Goal: Task Accomplishment & Management: Use online tool/utility

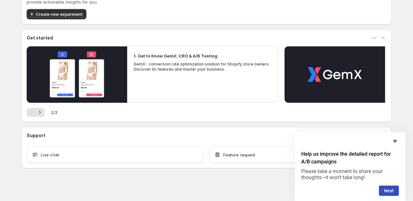
scroll to position [31, 0]
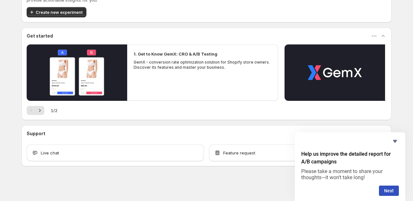
click at [202, 84] on div "Get started 1. Get to Know GemX: CRO & A/B Testing GemX - conversion rate optim…" at bounding box center [207, 74] width 370 height 93
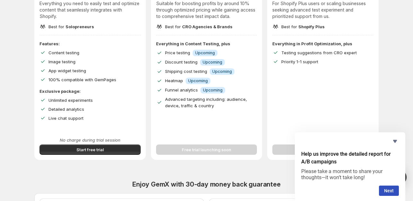
scroll to position [129, 0]
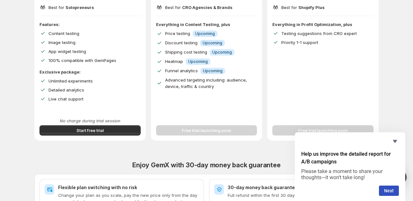
click at [81, 132] on span "Start free trial" at bounding box center [89, 130] width 27 height 6
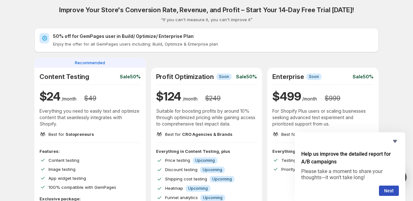
scroll to position [0, 0]
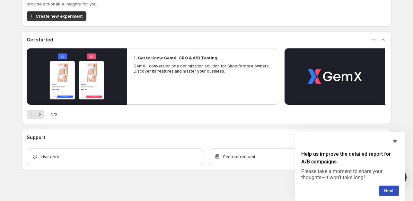
scroll to position [84, 0]
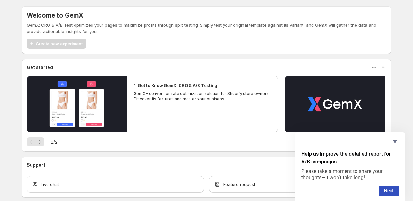
scroll to position [31, 0]
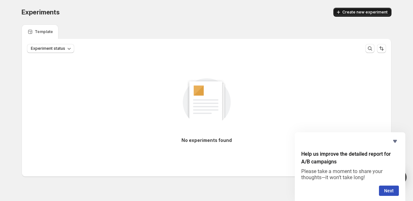
click at [358, 11] on span "Create new experiment" at bounding box center [365, 12] width 45 height 5
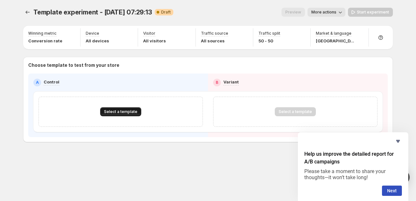
click at [119, 112] on span "Select a template" at bounding box center [120, 111] width 33 height 5
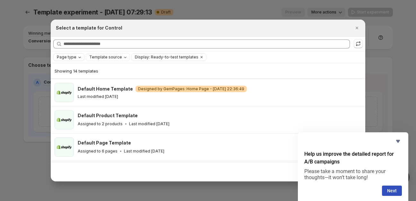
click at [70, 57] on span "Page type" at bounding box center [67, 57] width 20 height 5
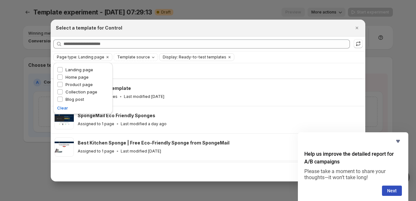
click at [150, 62] on div "Page type: Landing page Template source Display: Ready-to-test templates Clear …" at bounding box center [208, 57] width 315 height 12
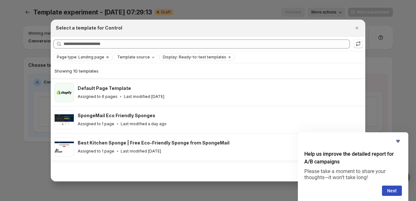
click at [66, 59] on span "Page type: Landing page" at bounding box center [81, 57] width 48 height 5
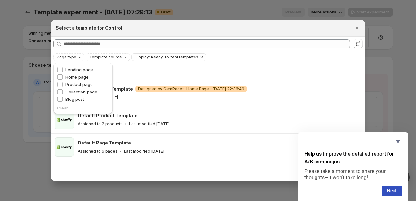
click at [149, 69] on div "Showing 14 templates" at bounding box center [207, 71] width 304 height 6
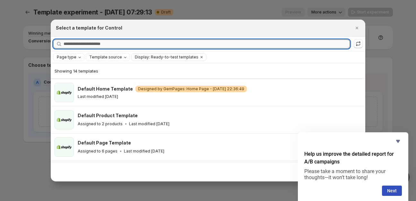
click at [110, 40] on input "Searching all templates" at bounding box center [207, 44] width 287 height 9
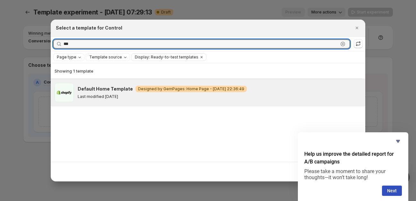
type input "***"
click at [111, 98] on p "Last modified [DATE]" at bounding box center [98, 96] width 40 height 5
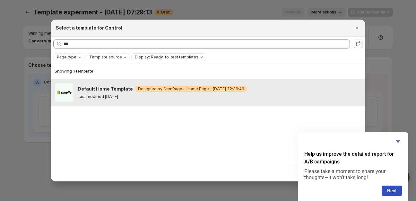
click at [86, 94] on p "Last modified [DATE]" at bounding box center [98, 96] width 40 height 5
click at [397, 187] on button "Next" at bounding box center [392, 191] width 20 height 10
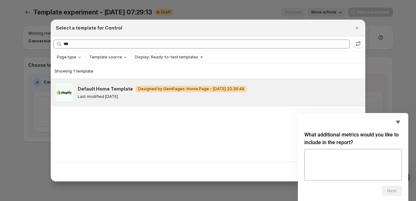
click at [390, 197] on div "What additional metrics would you like to include in the report? Next" at bounding box center [353, 157] width 111 height 88
click at [214, 137] on div "Showing 1 template Default Home Template Warning Designed by GemPages: Home Pag…" at bounding box center [208, 112] width 315 height 99
click at [399, 123] on icon "Hide survey" at bounding box center [399, 122] width 8 height 8
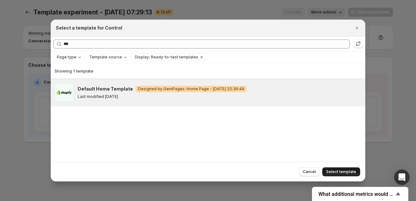
click at [342, 170] on span "Select template" at bounding box center [341, 171] width 30 height 5
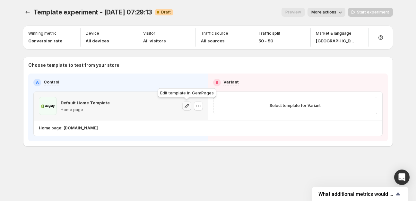
click at [188, 106] on icon "button" at bounding box center [187, 106] width 6 height 6
click at [197, 106] on icon "button" at bounding box center [198, 106] width 6 height 6
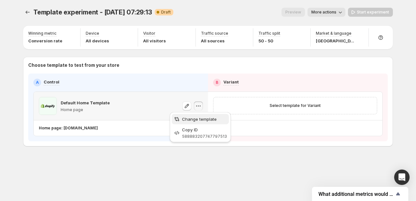
click at [197, 121] on span "Change template" at bounding box center [199, 119] width 35 height 5
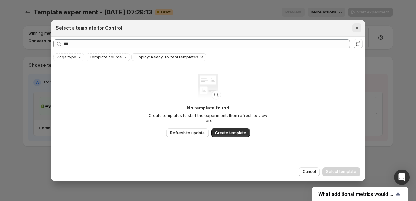
click at [356, 29] on icon "Close" at bounding box center [357, 28] width 6 height 6
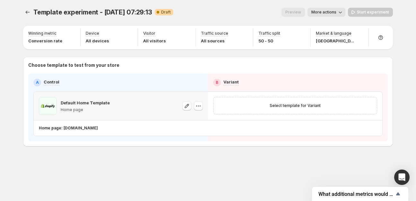
drag, startPoint x: 106, startPoint y: 105, endPoint x: 166, endPoint y: 133, distance: 66.3
click at [166, 133] on div "Home page: [DOMAIN_NAME]" at bounding box center [208, 127] width 349 height 15
click at [331, 8] on button "More actions" at bounding box center [327, 12] width 38 height 9
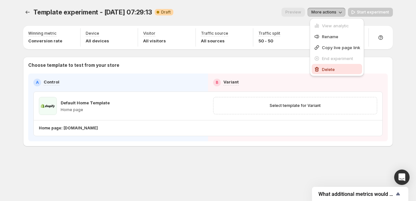
click at [324, 67] on span "Delete" at bounding box center [328, 69] width 13 height 5
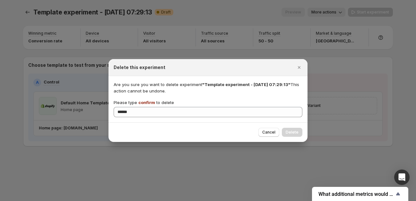
click at [302, 130] on div "Cancel Delete" at bounding box center [208, 132] width 199 height 20
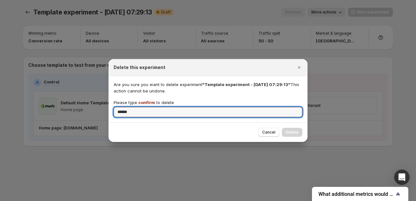
drag, startPoint x: 146, startPoint y: 111, endPoint x: 52, endPoint y: 117, distance: 93.4
click at [76, 201] on div "Delete this experiment Are you sure you want to delete experiment "Template exp…" at bounding box center [208, 201] width 416 height 0
type input "*******"
click at [289, 131] on span "Delete" at bounding box center [292, 132] width 13 height 5
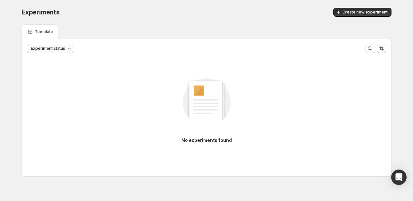
click at [68, 52] on button "Experiment status" at bounding box center [50, 48] width 47 height 9
click at [120, 36] on div "Template" at bounding box center [207, 31] width 370 height 14
click at [360, 12] on span "Create new experiment" at bounding box center [365, 12] width 45 height 5
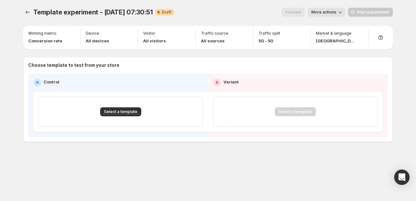
click at [90, 75] on div "A Control B Variant Select a template Select a template" at bounding box center [208, 106] width 360 height 64
click at [325, 13] on span "More actions" at bounding box center [324, 12] width 25 height 5
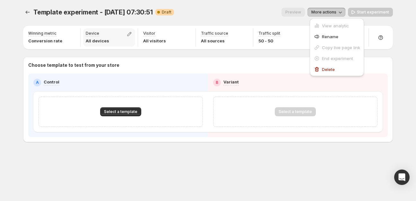
click at [108, 44] on div "Device All devices" at bounding box center [109, 37] width 52 height 18
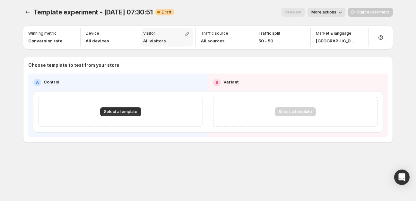
click at [169, 42] on div "Visitor All visitors" at bounding box center [167, 37] width 52 height 18
click at [114, 87] on div "A Control B Variant Select a template Select a template" at bounding box center [208, 105] width 350 height 53
drag, startPoint x: 84, startPoint y: 109, endPoint x: 90, endPoint y: 107, distance: 6.8
click at [84, 109] on div "Select a template" at bounding box center [120, 111] width 143 height 9
click at [129, 110] on span "Select a template" at bounding box center [120, 111] width 33 height 5
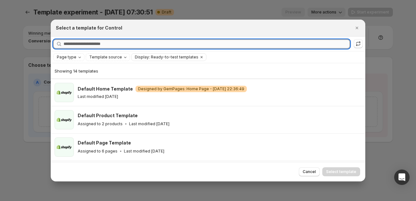
click at [89, 42] on input "Searching all templates" at bounding box center [207, 44] width 287 height 9
click at [71, 43] on input "Searching all templates" at bounding box center [207, 44] width 287 height 9
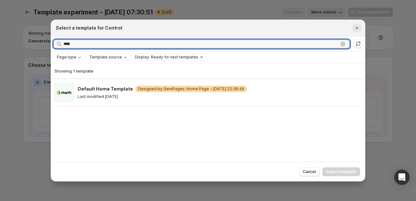
type input "****"
click at [357, 25] on icon "Close" at bounding box center [357, 28] width 6 height 6
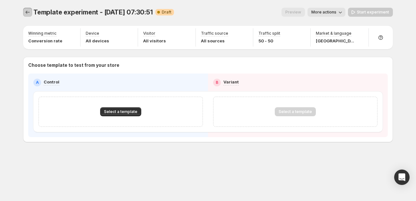
click at [27, 14] on icon "Experiments" at bounding box center [27, 12] width 6 height 6
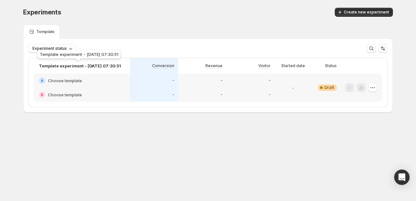
click at [58, 49] on div "Template experiment - [DATE] 07:30:51" at bounding box center [79, 56] width 86 height 14
click at [118, 31] on div "Template" at bounding box center [208, 31] width 370 height 14
click at [63, 79] on h2 "Choose template" at bounding box center [65, 80] width 34 height 6
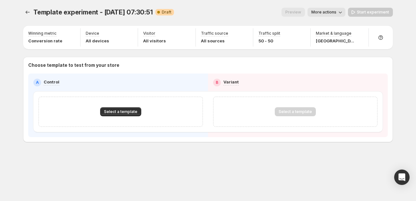
click at [261, 99] on div "Select a template" at bounding box center [295, 112] width 165 height 30
click at [120, 108] on button "Select a template" at bounding box center [120, 111] width 41 height 9
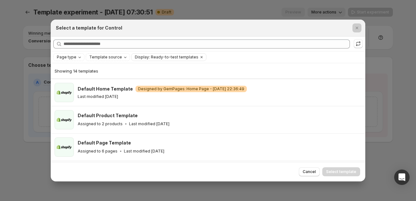
click at [22, 86] on div at bounding box center [208, 100] width 416 height 201
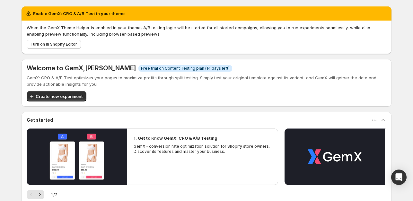
click at [211, 40] on div "Turn on in Shopify Editor" at bounding box center [205, 43] width 362 height 12
click at [118, 85] on p "GemX: CRO & A/B Test optimizes your pages to maximize profits through split tes…" at bounding box center [207, 81] width 360 height 13
drag, startPoint x: 77, startPoint y: 28, endPoint x: 99, endPoint y: 30, distance: 22.3
click at [99, 30] on p "When the GemX Theme Helper is enabled in your theme, A/B testing logic will be …" at bounding box center [207, 30] width 360 height 13
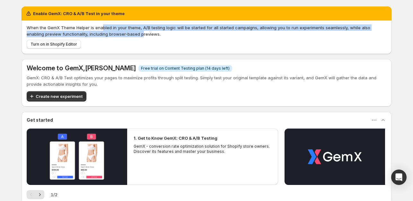
drag, startPoint x: 122, startPoint y: 35, endPoint x: 102, endPoint y: 26, distance: 22.3
click at [102, 26] on p "When the GemX Theme Helper is enabled in your theme, A/B testing logic will be …" at bounding box center [207, 30] width 360 height 13
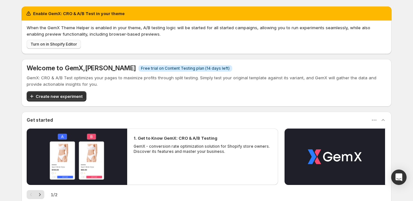
click at [66, 47] on button "Turn on in Shopify Editor" at bounding box center [54, 44] width 54 height 9
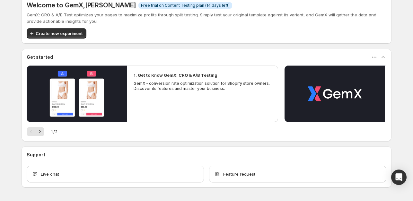
scroll to position [31, 0]
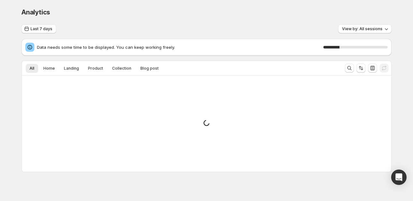
click at [217, 9] on div "Analytics" at bounding box center [207, 12] width 370 height 9
click at [49, 69] on span "Home" at bounding box center [49, 68] width 12 height 5
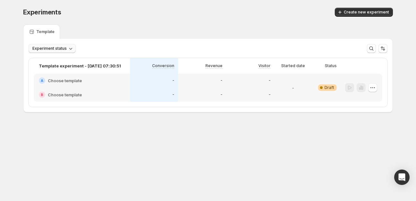
click at [67, 49] on icon "button" at bounding box center [70, 48] width 6 height 6
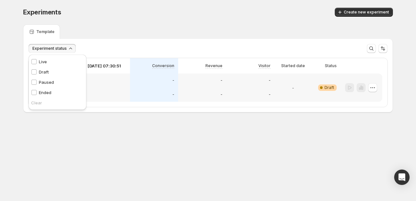
click at [156, 13] on div "Experiments" at bounding box center [109, 12] width 173 height 9
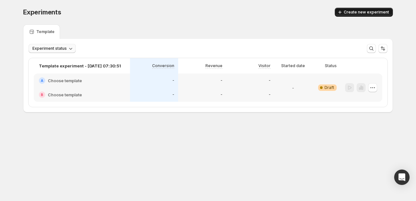
click at [350, 12] on span "Create new experiment" at bounding box center [366, 12] width 45 height 5
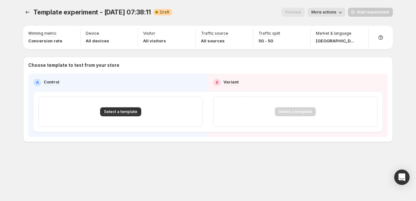
click at [333, 13] on span "More actions" at bounding box center [324, 12] width 25 height 5
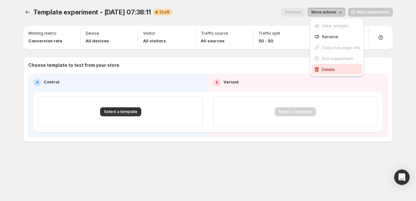
click at [326, 66] on button "Delete" at bounding box center [337, 69] width 50 height 10
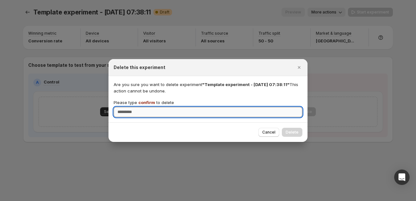
click at [129, 119] on div "Are you sure you want to delete experiment "Template experiment - [DATE] 07:38:…" at bounding box center [208, 99] width 199 height 46
click at [131, 113] on input "Please type confirm to delete" at bounding box center [208, 112] width 189 height 10
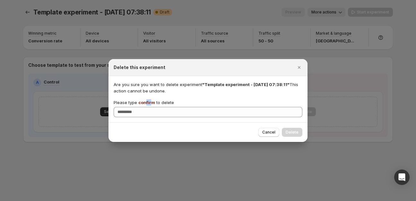
drag, startPoint x: 151, startPoint y: 101, endPoint x: 146, endPoint y: 101, distance: 4.9
click at [146, 101] on span "confirm" at bounding box center [146, 102] width 17 height 5
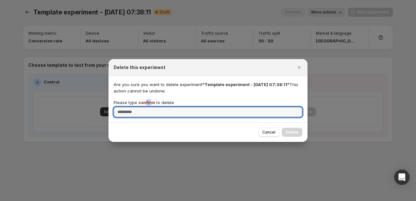
click at [146, 107] on input "Please type confirm to delete" at bounding box center [208, 112] width 189 height 10
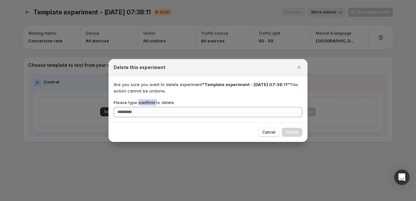
click at [146, 101] on span "confirm" at bounding box center [146, 102] width 17 height 5
click at [146, 107] on input "Please type confirm to delete" at bounding box center [208, 112] width 189 height 10
copy p "confirm"
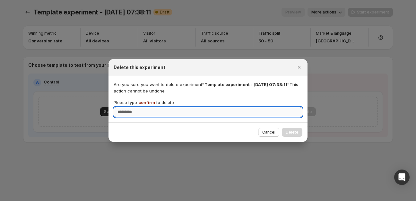
click at [134, 116] on input "Please type confirm to delete" at bounding box center [208, 112] width 189 height 10
paste input "*******"
type input "*******"
click at [296, 129] on button "Delete" at bounding box center [292, 132] width 21 height 9
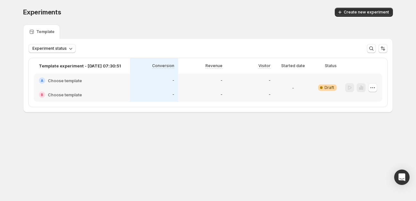
click at [375, 92] on div at bounding box center [361, 87] width 32 height 9
click at [374, 90] on icon "button" at bounding box center [373, 88] width 6 height 6
click at [367, 129] on button "Delete" at bounding box center [373, 133] width 43 height 10
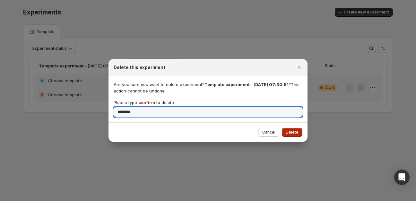
type input "*******"
click at [294, 131] on span "Delete" at bounding box center [292, 132] width 13 height 5
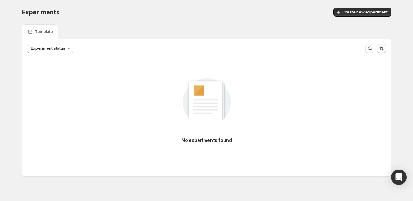
click at [122, 32] on div "Template" at bounding box center [207, 31] width 370 height 14
click at [63, 48] on span "Experiment status" at bounding box center [48, 48] width 34 height 5
click at [115, 10] on div "Experiments" at bounding box center [108, 12] width 173 height 9
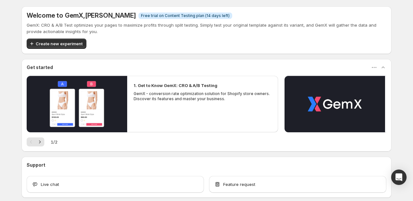
drag, startPoint x: 164, startPoint y: 86, endPoint x: 193, endPoint y: 86, distance: 28.9
click at [186, 86] on h2 "1. Get to Know GemX: CRO & A/B Testing" at bounding box center [176, 85] width 84 height 6
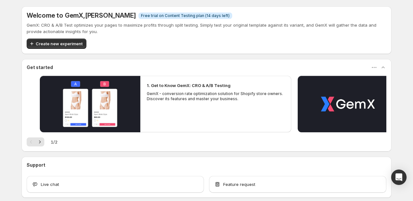
click at [195, 86] on h2 "1. Get to Know GemX: CRO & A/B Testing" at bounding box center [189, 85] width 84 height 6
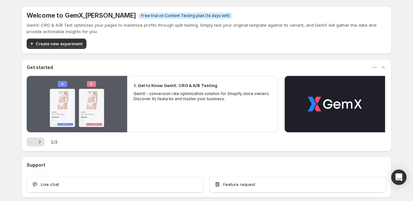
click at [67, 115] on button "Play video" at bounding box center [77, 104] width 101 height 57
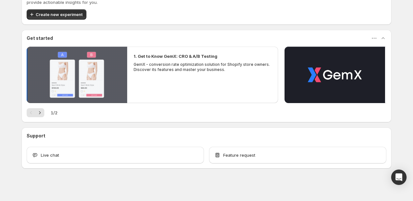
scroll to position [31, 0]
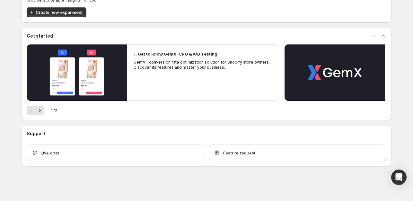
click at [85, 113] on div "1 / 2" at bounding box center [207, 110] width 360 height 9
click at [41, 112] on icon "Next" at bounding box center [40, 110] width 6 height 6
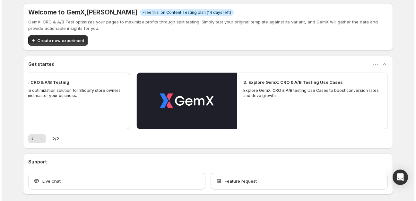
scroll to position [0, 0]
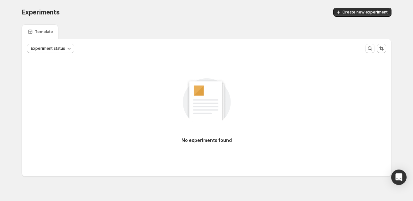
click at [173, 22] on div "Experiments. This page is ready Experiments Create new experiment" at bounding box center [207, 12] width 370 height 24
click at [52, 50] on span "Experiment status" at bounding box center [48, 48] width 34 height 5
click at [142, 17] on div "Experiments. This page is ready Experiments Create new experiment" at bounding box center [207, 12] width 370 height 24
drag, startPoint x: 270, startPoint y: 23, endPoint x: 290, endPoint y: 22, distance: 19.9
click at [269, 23] on div "Experiments. This page is ready Experiments Create new experiment" at bounding box center [207, 12] width 370 height 24
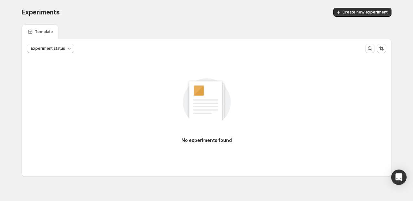
click at [276, 21] on div "Experiments. This page is ready Experiments Create new experiment" at bounding box center [207, 12] width 370 height 24
drag, startPoint x: 151, startPoint y: 24, endPoint x: 141, endPoint y: 24, distance: 10.3
click at [141, 24] on div "Template" at bounding box center [207, 31] width 370 height 14
click at [129, 77] on div "No experiments found" at bounding box center [206, 108] width 359 height 86
click at [362, 13] on span "Create new experiment" at bounding box center [365, 12] width 45 height 5
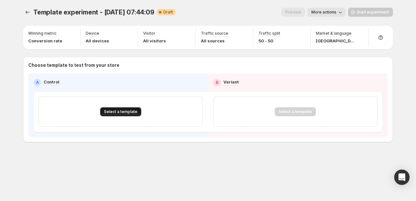
click at [127, 111] on span "Select a template" at bounding box center [120, 111] width 33 height 5
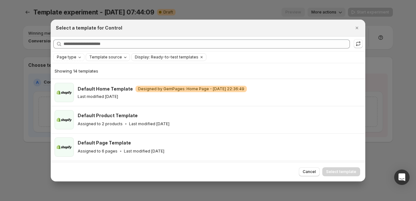
click at [116, 58] on span "Template source" at bounding box center [105, 57] width 33 height 5
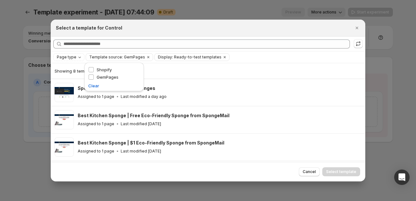
click at [229, 56] on div "Page type Template source: GemPages Display: Ready-to-test templates Clear all" at bounding box center [208, 57] width 310 height 8
click at [196, 58] on span "Display: Ready-to-test templates" at bounding box center [190, 57] width 64 height 5
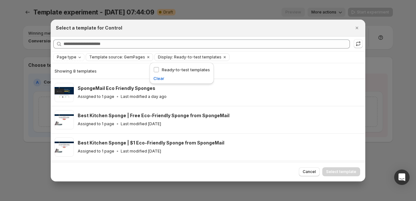
click at [254, 56] on div "Page type Template source: GemPages Display: Ready-to-test templates Clear all" at bounding box center [208, 57] width 310 height 8
click at [69, 61] on div "Page type Template source: GemPages Display: Ready-to-test templates Clear all" at bounding box center [208, 57] width 315 height 12
click at [72, 59] on span "Page type" at bounding box center [67, 57] width 20 height 5
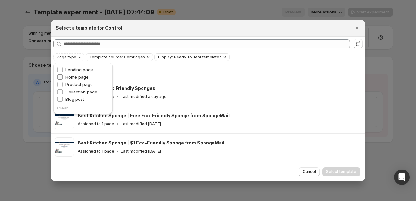
click at [62, 78] on span at bounding box center [60, 77] width 6 height 6
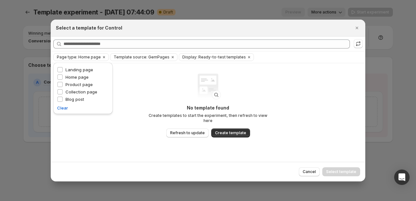
click at [110, 142] on div "No template found Create templates to start the experiment, then refresh to vie…" at bounding box center [208, 112] width 315 height 99
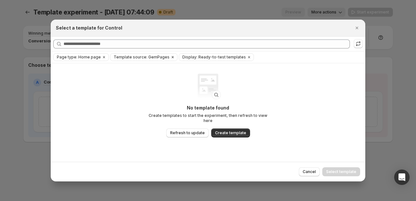
click at [151, 60] on button "Template source: GemPages" at bounding box center [140, 57] width 59 height 7
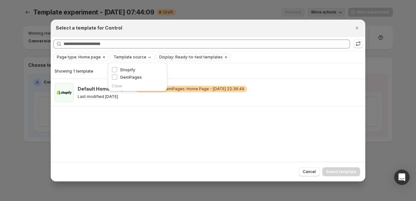
click at [112, 129] on div "Showing 1 template Default Home Template Warning Designed by GemPages: Home Pag…" at bounding box center [208, 112] width 315 height 99
click at [172, 56] on span "Display: Ready-to-test templates" at bounding box center [191, 57] width 64 height 5
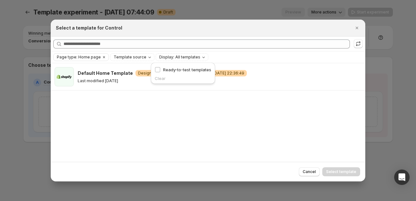
click at [125, 119] on div "Default Home Template Warning Designed by GemPages: Home Page - [DATE] 22:36:49…" at bounding box center [208, 112] width 315 height 99
click at [184, 54] on button "Display: All templates" at bounding box center [182, 57] width 52 height 7
click at [118, 119] on div "Default Home Template Warning Designed by GemPages: Home Page - [DATE] 22:36:49…" at bounding box center [208, 112] width 315 height 99
click at [121, 58] on span "Template source" at bounding box center [130, 57] width 33 height 5
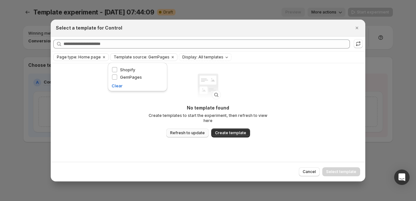
click at [189, 130] on span "Refresh to update" at bounding box center [187, 132] width 35 height 5
click at [85, 57] on span "Page type: Home page" at bounding box center [79, 57] width 44 height 5
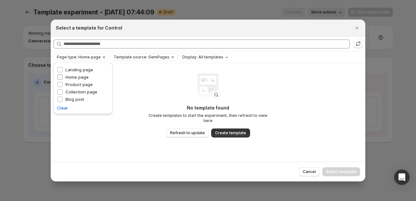
click at [63, 78] on label "Home page" at bounding box center [72, 77] width 31 height 6
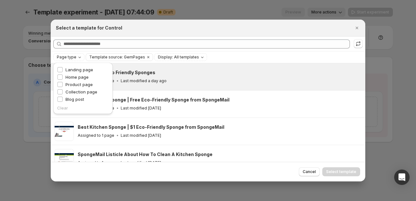
click at [254, 90] on div "SpongeMail Eco Friendly Sponges Assigned to 1 page Last modified a day ago" at bounding box center [208, 76] width 315 height 27
click at [246, 51] on div "Searching all templates" at bounding box center [208, 44] width 315 height 14
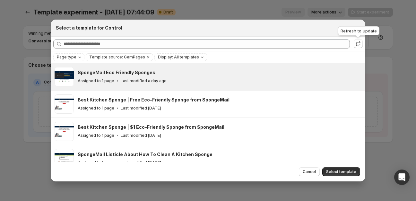
click at [360, 31] on div "Refresh to update" at bounding box center [359, 32] width 44 height 14
click at [355, 26] on div "Refresh to update" at bounding box center [359, 32] width 44 height 14
click at [348, 32] on div "Refresh to update" at bounding box center [359, 32] width 44 height 14
click at [360, 28] on div "Refresh to update" at bounding box center [359, 32] width 44 height 14
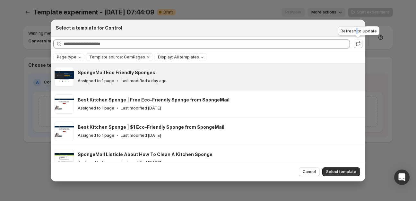
drag, startPoint x: 357, startPoint y: 28, endPoint x: 352, endPoint y: 27, distance: 5.8
click at [356, 27] on div "Refresh to update" at bounding box center [359, 32] width 44 height 14
click at [313, 31] on div "Select a template for Control" at bounding box center [202, 28] width 293 height 6
click at [360, 26] on icon "Close" at bounding box center [357, 28] width 6 height 6
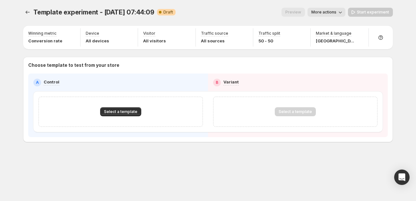
click at [148, 152] on div "Template experiment - [DATE] 07:44:09. This page is ready Template experiment -…" at bounding box center [208, 88] width 386 height 177
click at [125, 111] on span "Select a template" at bounding box center [120, 111] width 33 height 5
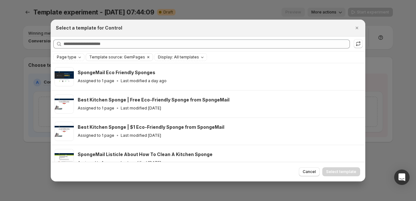
click at [123, 56] on span "Template source: GemPages" at bounding box center [117, 57] width 56 height 5
click at [105, 70] on span "Shopify" at bounding box center [104, 69] width 15 height 5
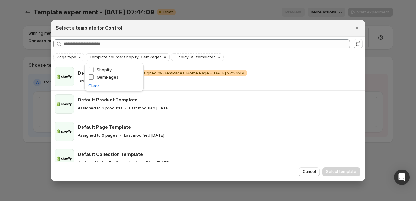
click at [105, 76] on span "GemPages" at bounding box center [108, 77] width 22 height 5
click at [263, 51] on div "Searching all templates" at bounding box center [208, 44] width 315 height 15
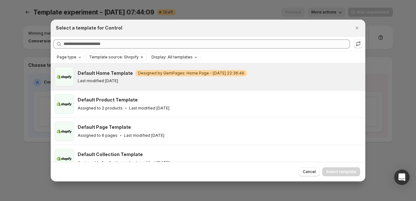
click at [118, 80] on p "Last modified [DATE]" at bounding box center [98, 80] width 40 height 5
click at [340, 170] on span "Select template" at bounding box center [341, 171] width 30 height 5
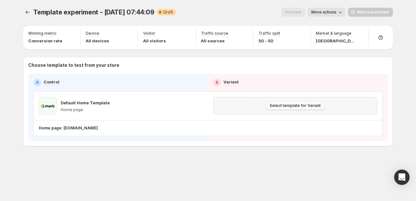
click at [289, 110] on button "Select template for Variant" at bounding box center [295, 105] width 59 height 9
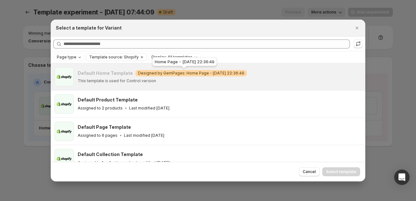
click at [174, 69] on div "Home Page - [DATE] 22:36:49" at bounding box center [184, 63] width 67 height 14
click at [183, 74] on span "Designed by GemPages: Home Page - [DATE] 22:36:49" at bounding box center [191, 73] width 106 height 5
click at [359, 26] on icon "Close" at bounding box center [357, 28] width 6 height 6
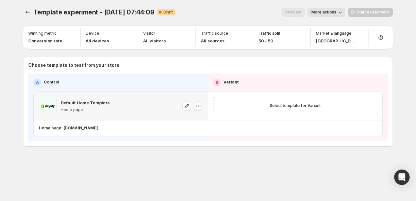
click at [199, 106] on icon "button" at bounding box center [198, 106] width 1 height 1
click at [191, 125] on button "Copy ID 588884710634095113" at bounding box center [200, 133] width 56 height 16
click at [191, 121] on div "Home page: [DOMAIN_NAME]" at bounding box center [208, 127] width 349 height 15
click at [197, 110] on button "button" at bounding box center [198, 106] width 9 height 9
click at [189, 118] on span "Change template" at bounding box center [199, 119] width 35 height 5
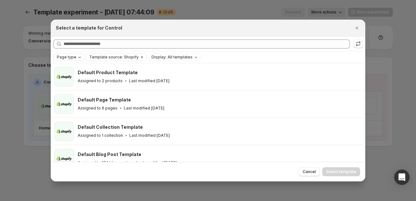
click at [72, 57] on span "Page type" at bounding box center [67, 57] width 20 height 5
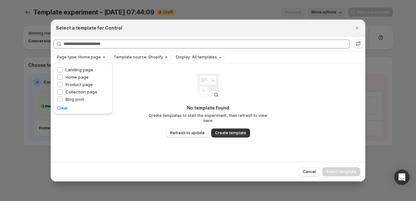
click at [156, 99] on div "No template found Create templates to start the experiment, then refresh to vie…" at bounding box center [208, 106] width 129 height 64
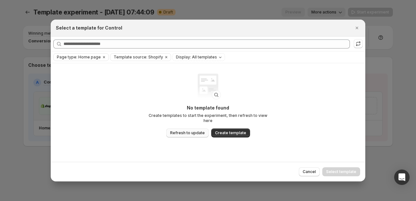
click at [193, 132] on span "Refresh to update" at bounding box center [187, 132] width 35 height 5
click at [359, 28] on icon "Close" at bounding box center [357, 28] width 6 height 6
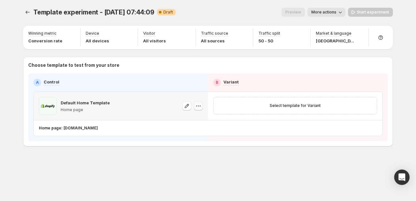
click at [197, 104] on icon "button" at bounding box center [198, 106] width 6 height 6
click at [166, 71] on div "Choose template to test from your store A Control B Variant Default Home Templa…" at bounding box center [208, 101] width 360 height 79
click at [343, 15] on button "More actions" at bounding box center [327, 12] width 38 height 9
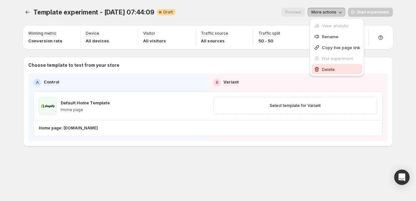
click at [323, 69] on span "Delete" at bounding box center [328, 69] width 13 height 5
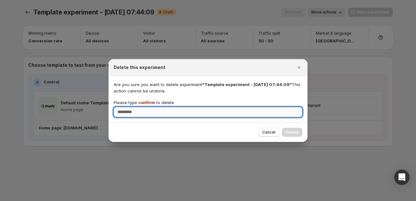
click at [166, 115] on input "Please type confirm to delete" at bounding box center [208, 112] width 189 height 10
drag, startPoint x: 153, startPoint y: 106, endPoint x: 144, endPoint y: 112, distance: 10.4
paste input "**********"
click at [145, 102] on span "confirm" at bounding box center [146, 102] width 17 height 5
click at [145, 107] on input "**********" at bounding box center [208, 112] width 189 height 10
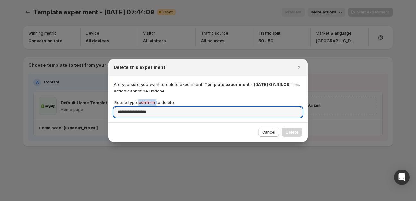
click at [145, 102] on span "confirm" at bounding box center [146, 102] width 17 height 5
click at [145, 107] on input "**********" at bounding box center [208, 112] width 189 height 10
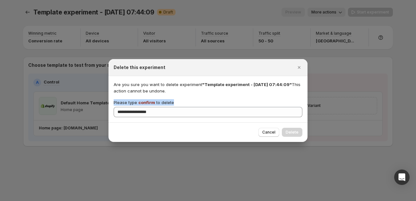
click at [145, 102] on span "confirm" at bounding box center [146, 102] width 17 height 5
click at [145, 107] on input "**********" at bounding box center [208, 112] width 189 height 10
click at [145, 102] on span "confirm" at bounding box center [146, 102] width 17 height 5
click at [145, 107] on input "**********" at bounding box center [208, 112] width 189 height 10
click at [145, 102] on span "confirm" at bounding box center [146, 102] width 17 height 5
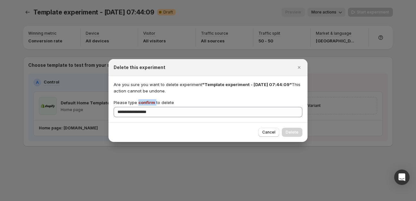
click at [145, 107] on input "**********" at bounding box center [208, 112] width 189 height 10
copy p "confirm"
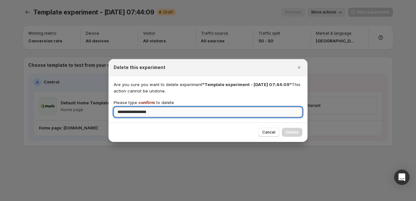
click at [171, 110] on input "**********" at bounding box center [208, 112] width 189 height 10
drag, startPoint x: 177, startPoint y: 111, endPoint x: 80, endPoint y: 116, distance: 97.2
click at [84, 201] on div "**********" at bounding box center [208, 201] width 416 height 0
paste input ":rc8:"
type input "*******"
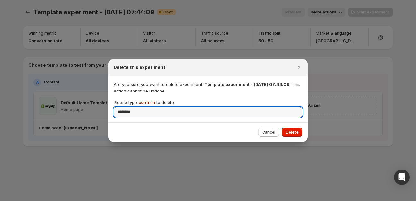
click at [298, 133] on span "Delete" at bounding box center [292, 132] width 13 height 5
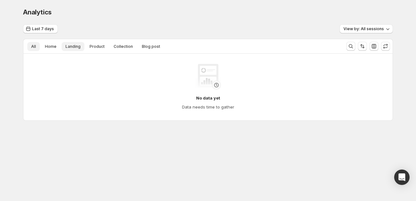
click at [71, 48] on span "Landing" at bounding box center [73, 46] width 15 height 5
click at [71, 47] on span "Landing" at bounding box center [73, 46] width 15 height 5
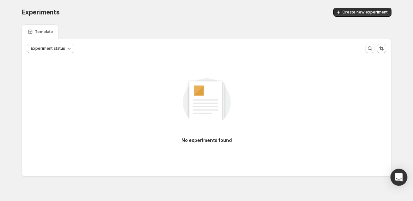
click at [401, 178] on icon "Open Intercom Messenger" at bounding box center [399, 177] width 8 height 8
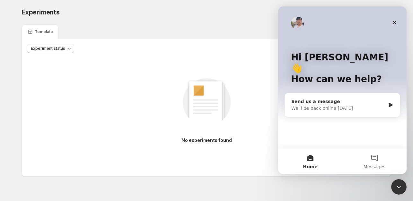
click at [317, 105] on div "We'll be back online [DATE]" at bounding box center [338, 108] width 94 height 7
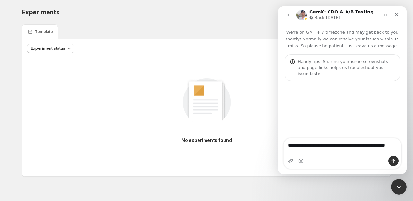
click at [337, 152] on textarea "**********" at bounding box center [343, 146] width 118 height 17
click at [366, 152] on textarea "**********" at bounding box center [343, 146] width 118 height 17
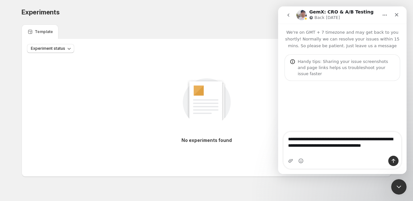
drag, startPoint x: 372, startPoint y: 149, endPoint x: 380, endPoint y: 146, distance: 9.4
click at [384, 140] on textarea "**********" at bounding box center [343, 144] width 118 height 24
click at [325, 153] on textarea "**********" at bounding box center [343, 144] width 118 height 24
type textarea "**********"
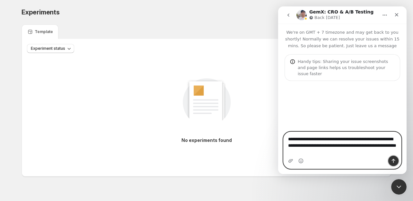
click at [393, 160] on icon "Send a message…" at bounding box center [394, 161] width 4 height 4
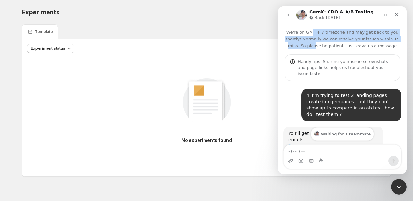
drag, startPoint x: 316, startPoint y: 32, endPoint x: 318, endPoint y: 45, distance: 13.2
click at [318, 45] on p "We're on GMT + 7 timezone and may get back to you shortly! Normally we can reso…" at bounding box center [342, 36] width 129 height 25
drag, startPoint x: 316, startPoint y: 48, endPoint x: 319, endPoint y: 30, distance: 17.9
click at [319, 30] on p "We're on GMT + 7 timezone and may get back to you shortly! Normally we can reso…" at bounding box center [342, 36] width 129 height 25
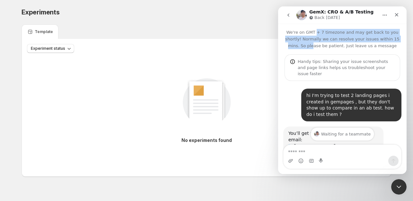
click at [319, 30] on p "We're on GMT + 7 timezone and may get back to you shortly! Normally we can reso…" at bounding box center [342, 36] width 129 height 25
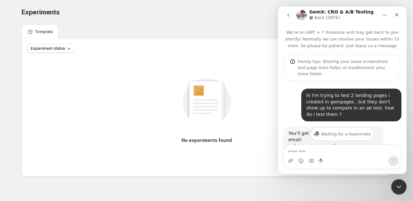
click at [388, 15] on button "Home" at bounding box center [385, 15] width 12 height 12
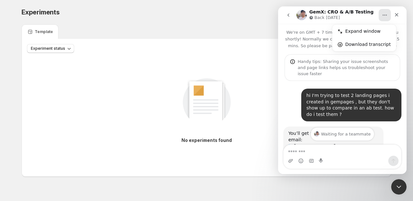
click at [313, 43] on p "We're on GMT + 7 timezone and may get back to you shortly! Normally we can reso…" at bounding box center [342, 36] width 129 height 25
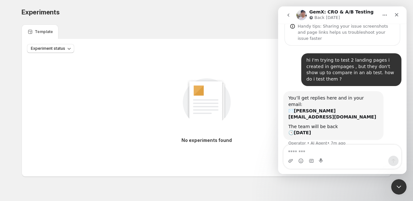
scroll to position [37, 0]
